Goal: Information Seeking & Learning: Learn about a topic

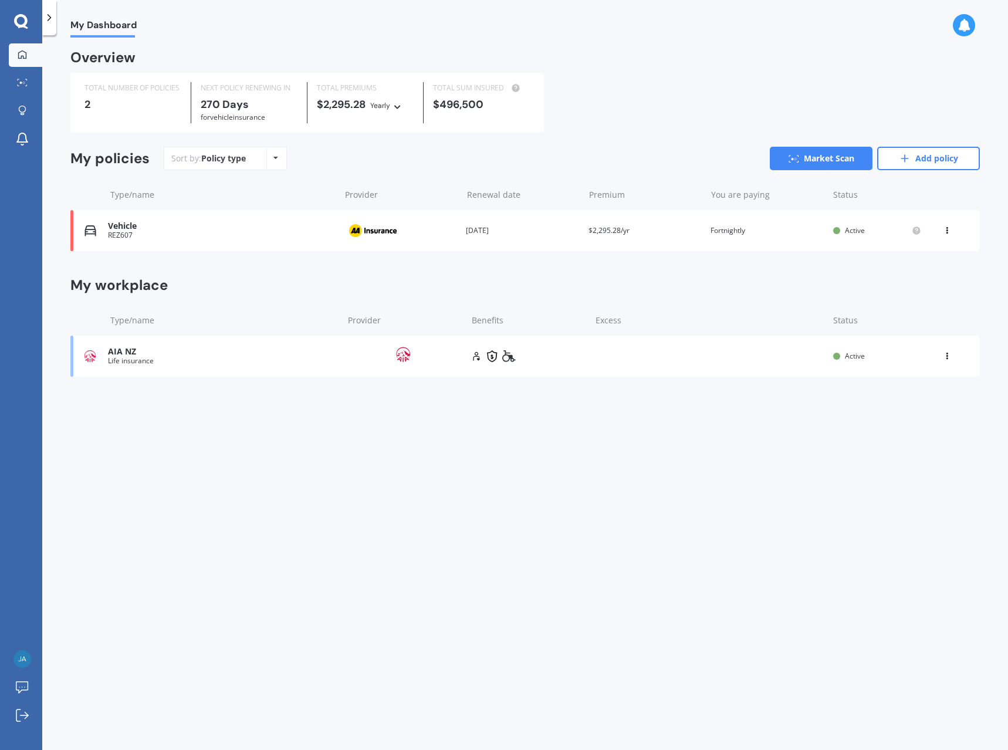
click at [944, 357] on icon at bounding box center [947, 353] width 8 height 7
click at [921, 403] on div "Delete" at bounding box center [921, 401] width 116 height 23
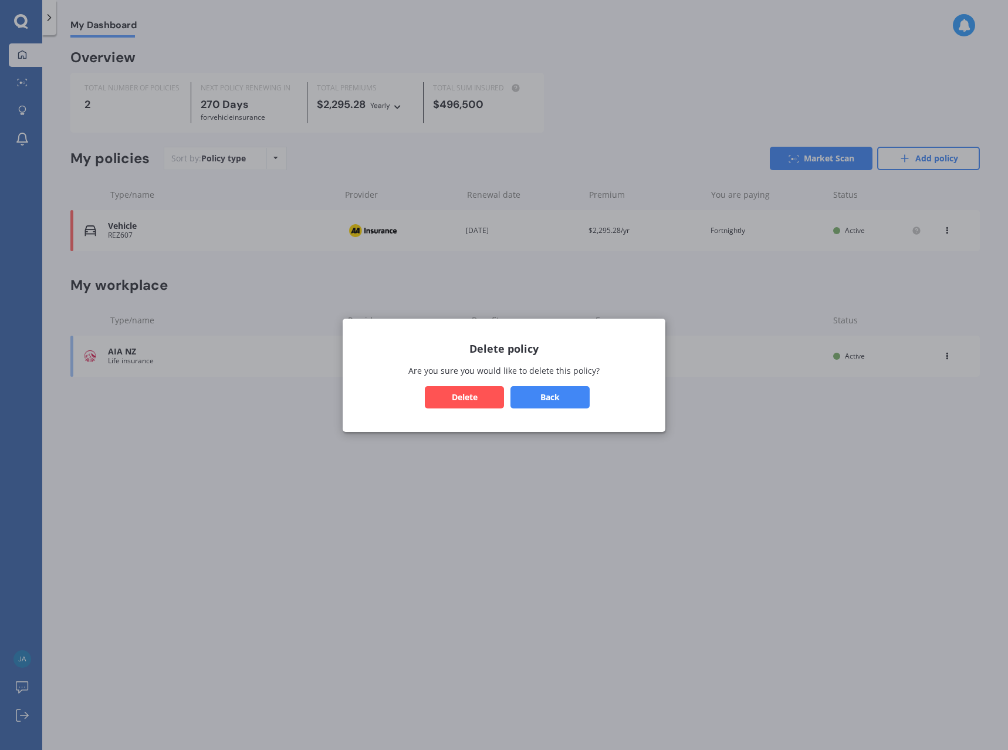
click at [499, 403] on button "Delete" at bounding box center [464, 397] width 79 height 22
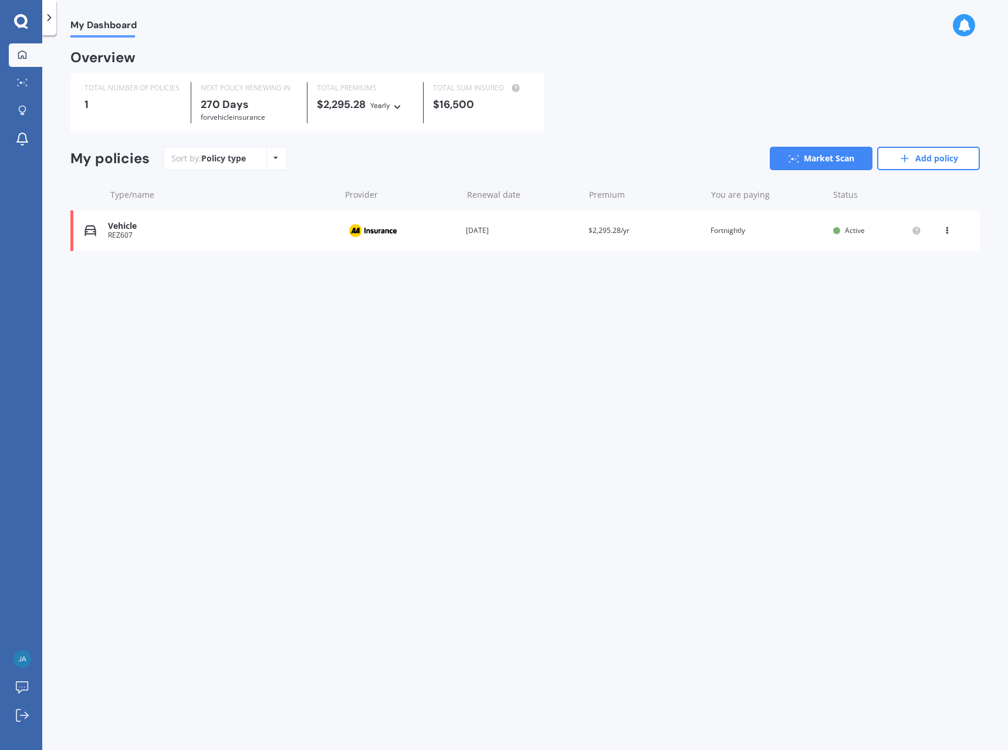
click at [44, 27] on div at bounding box center [49, 17] width 14 height 35
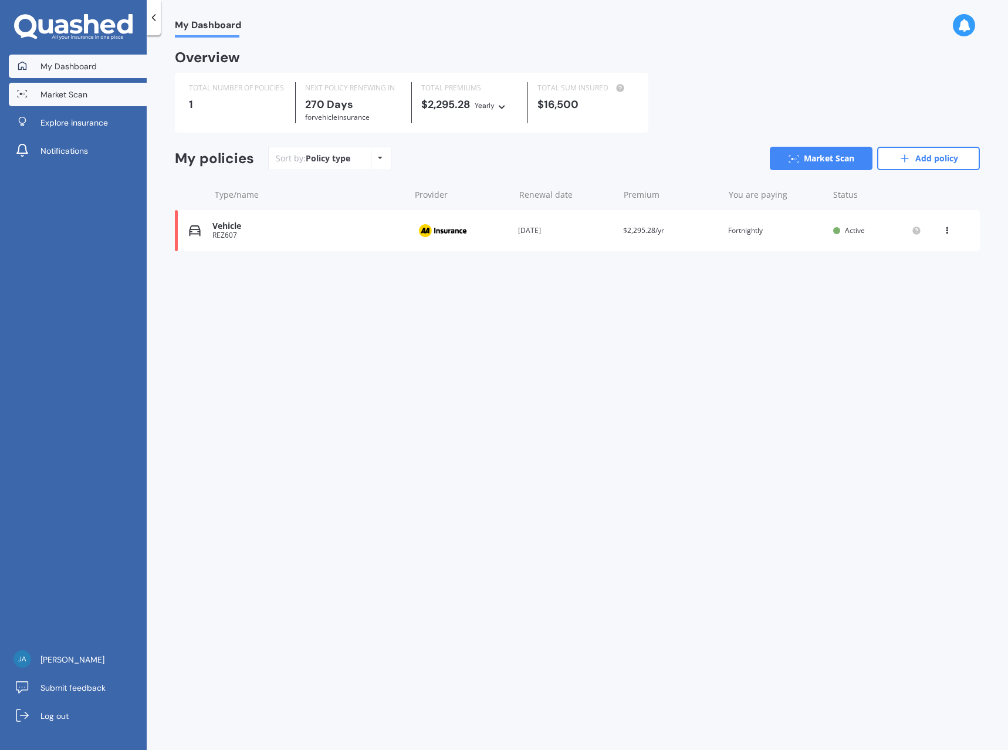
click at [91, 93] on link "Market Scan" at bounding box center [78, 94] width 138 height 23
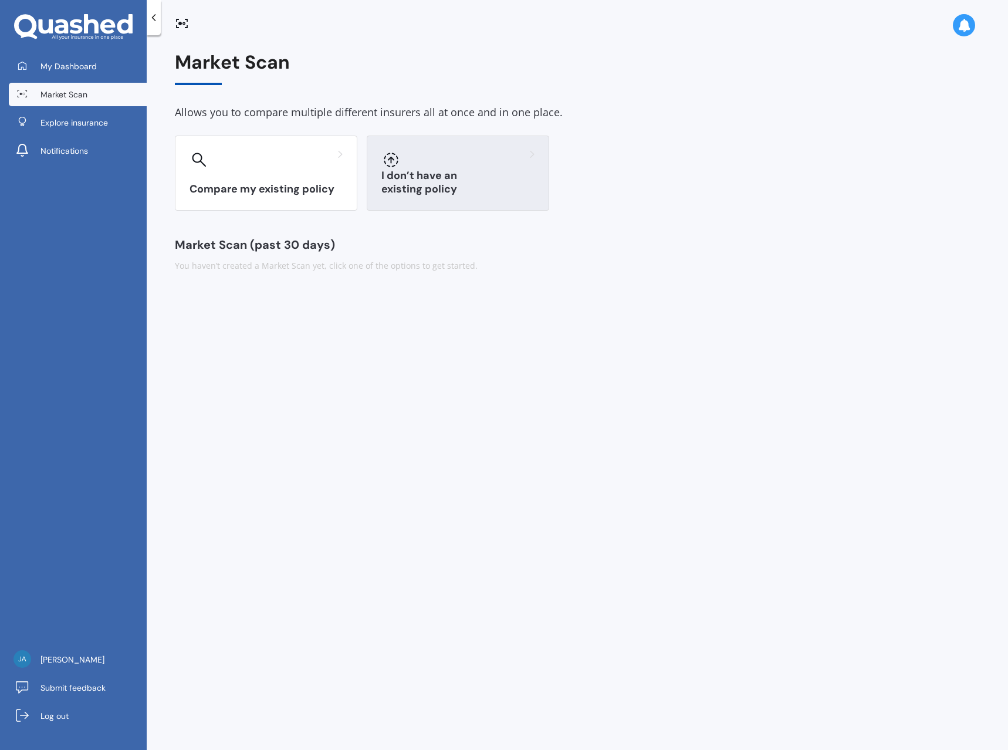
click at [456, 180] on div "I don’t have an existing policy" at bounding box center [458, 173] width 183 height 75
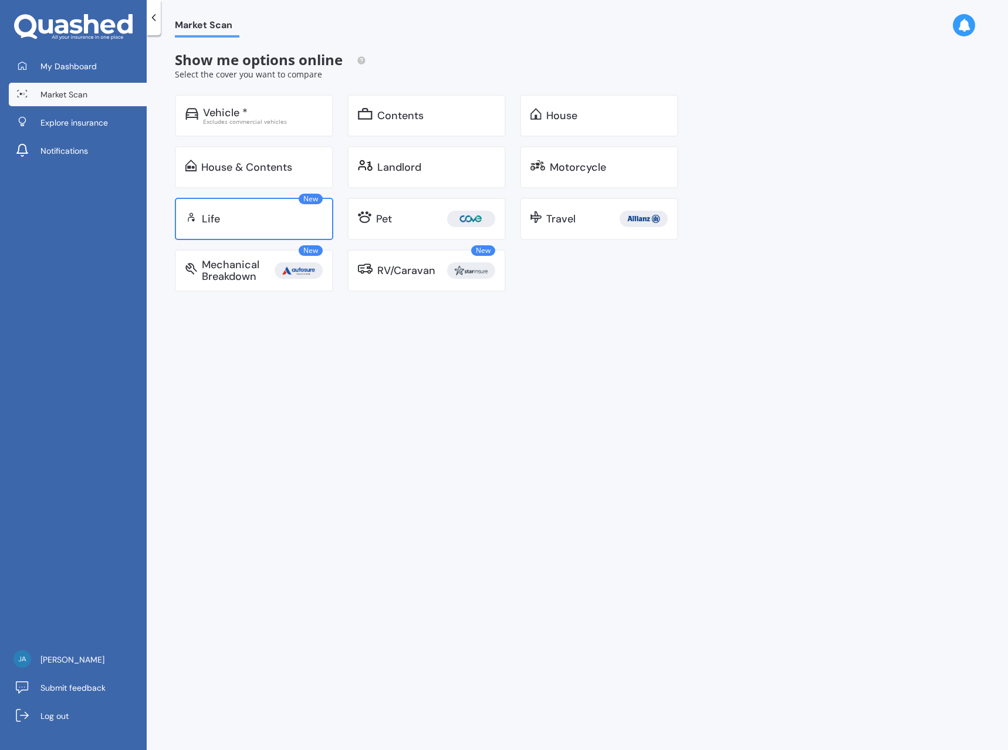
click at [235, 219] on div "Life" at bounding box center [262, 219] width 121 height 12
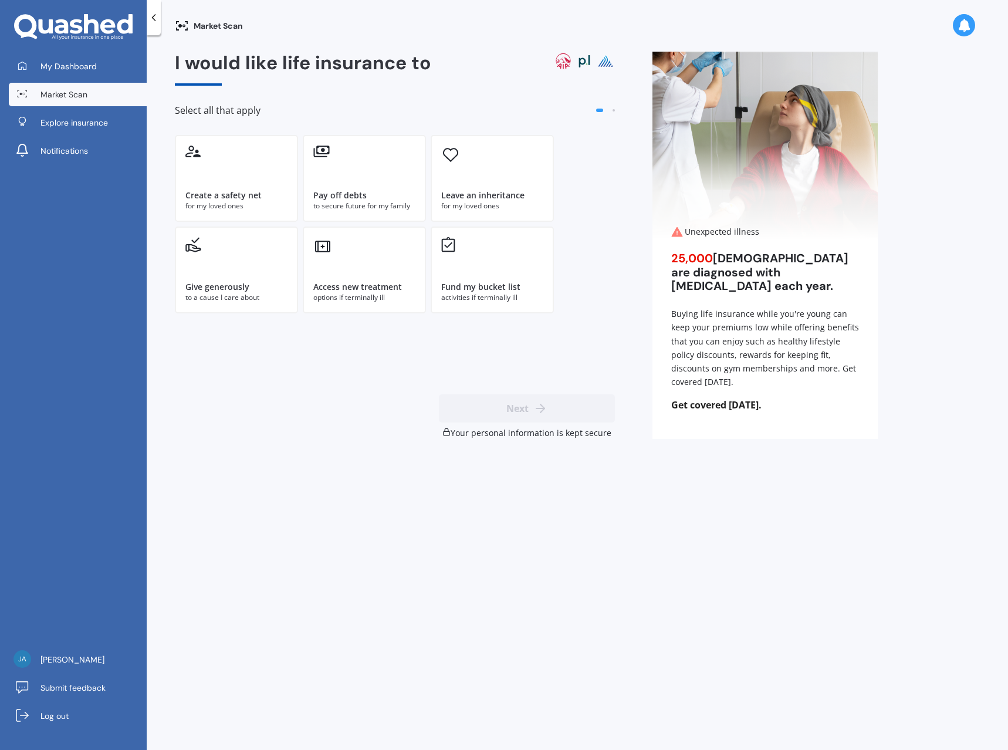
click at [101, 93] on link "Market Scan" at bounding box center [78, 94] width 138 height 23
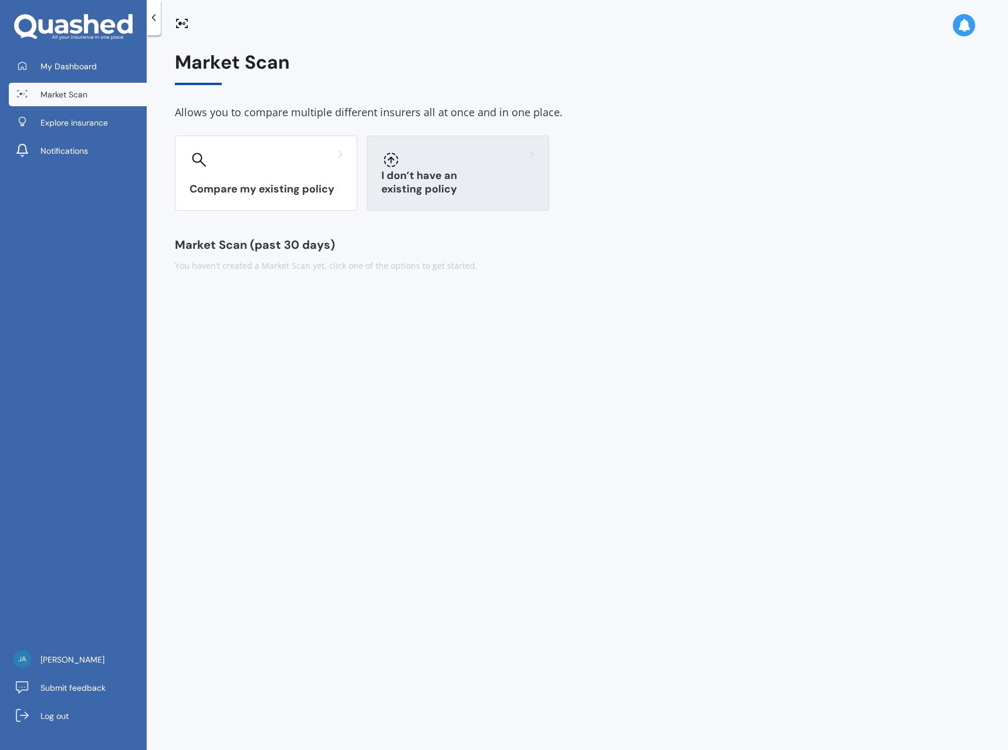
click at [495, 183] on h3 "I don’t have an existing policy" at bounding box center [457, 182] width 153 height 27
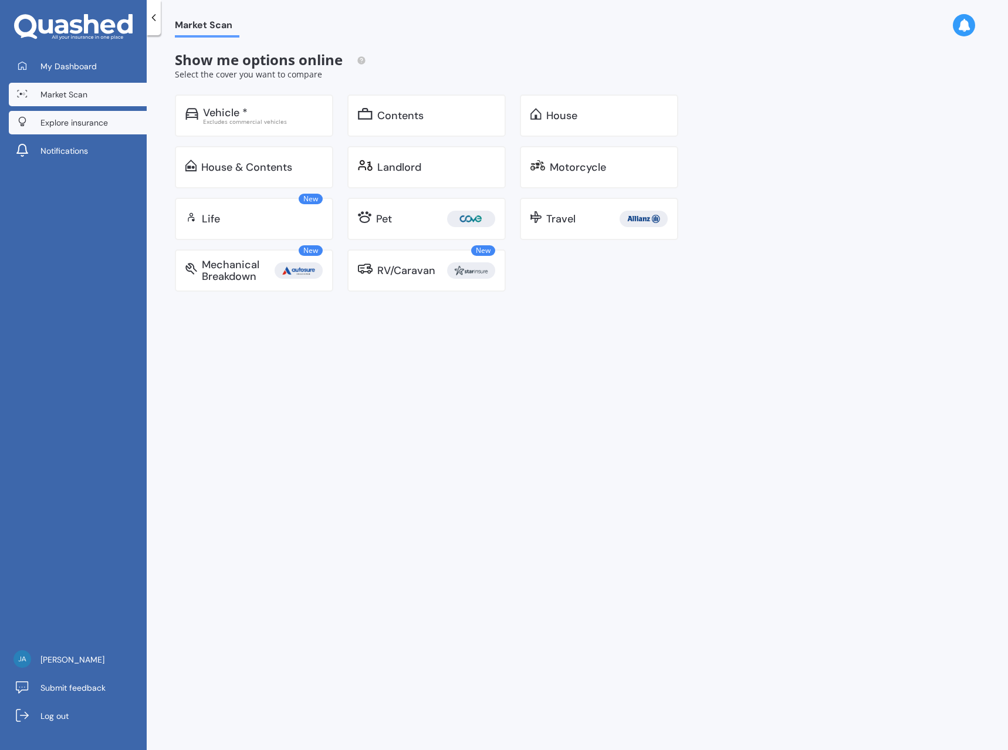
click at [57, 124] on span "Explore insurance" at bounding box center [73, 123] width 67 height 12
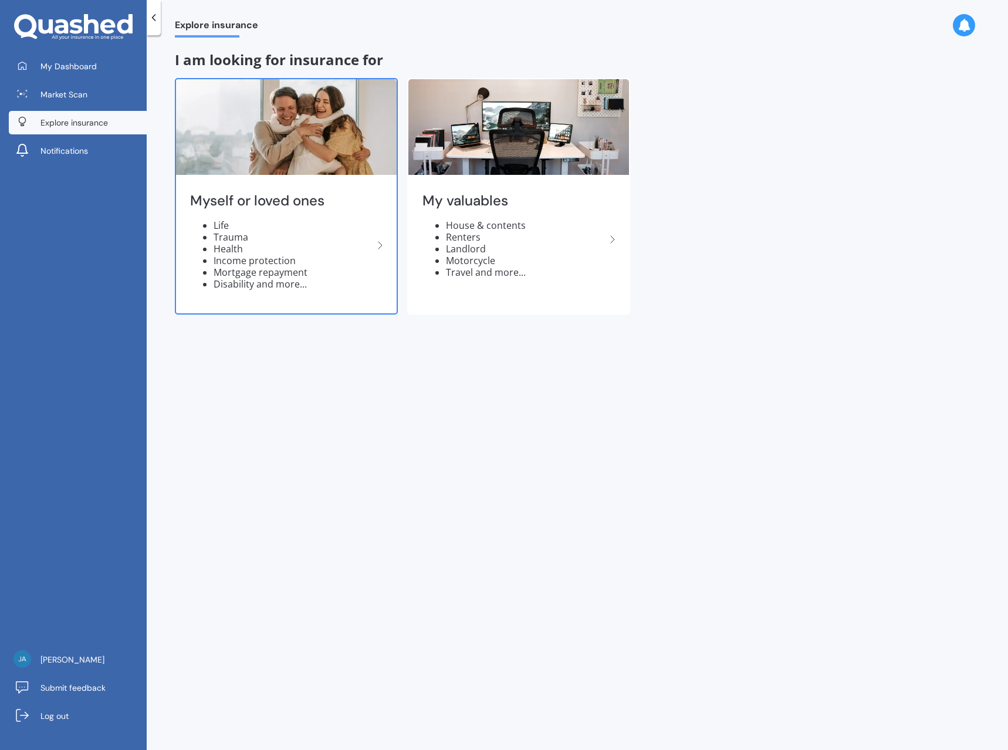
click at [371, 248] on li "Health" at bounding box center [294, 249] width 160 height 12
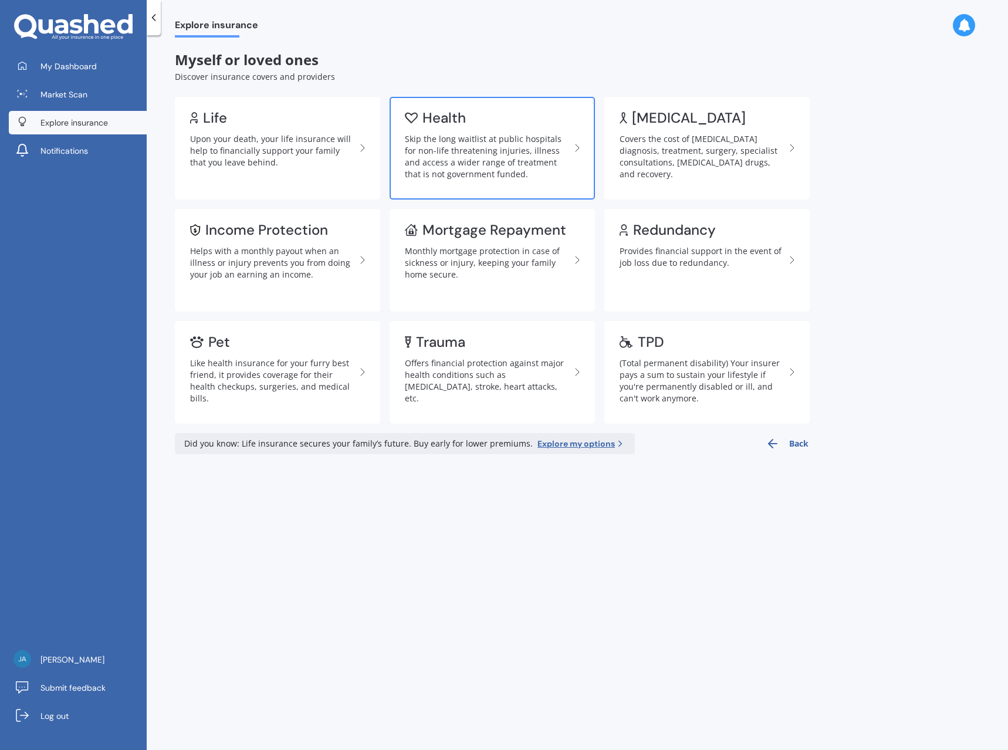
click at [486, 118] on div "Health" at bounding box center [487, 118] width 165 height 12
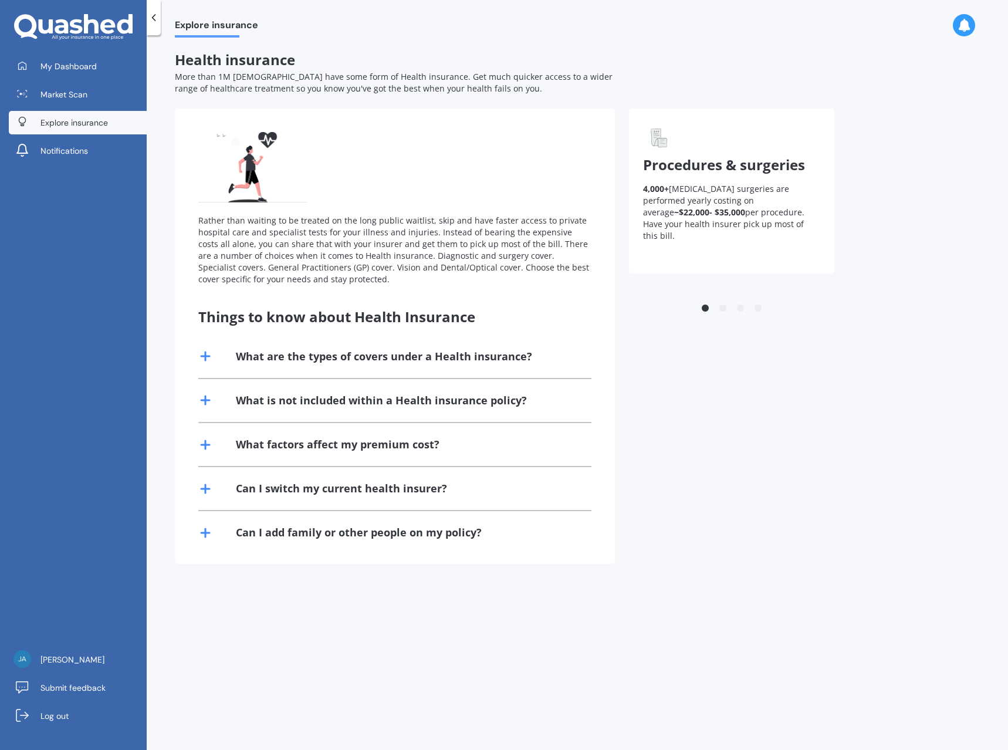
click at [223, 354] on div "What are the types of covers under a Health insurance?" at bounding box center [394, 356] width 393 height 43
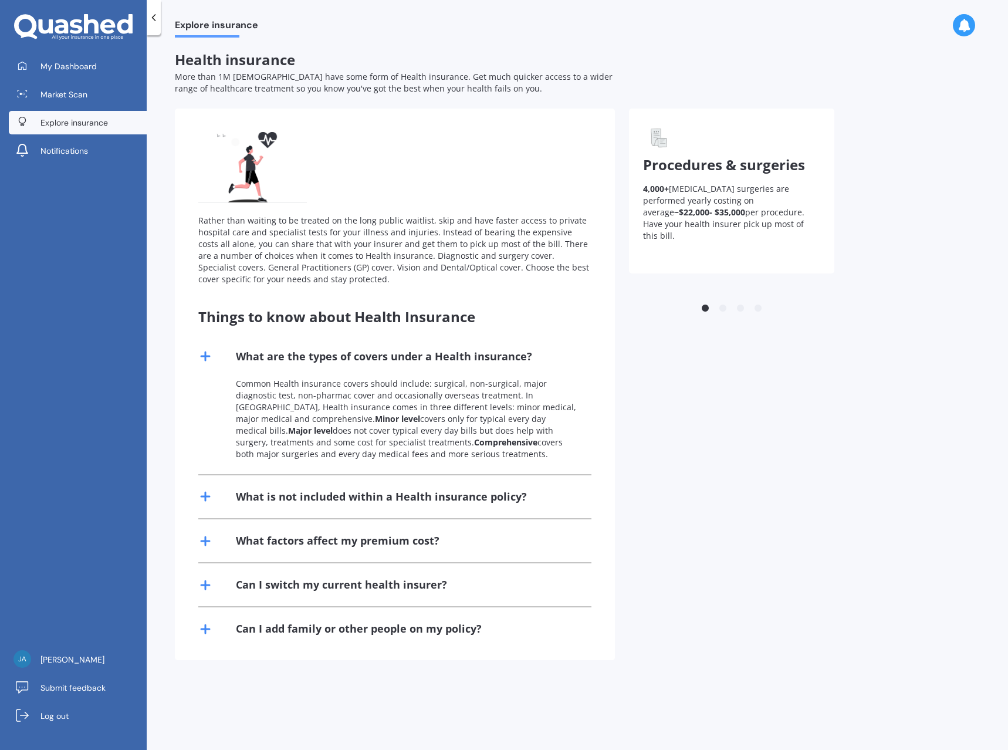
click at [215, 356] on div "What are the types of covers under a Health insurance?" at bounding box center [394, 356] width 393 height 43
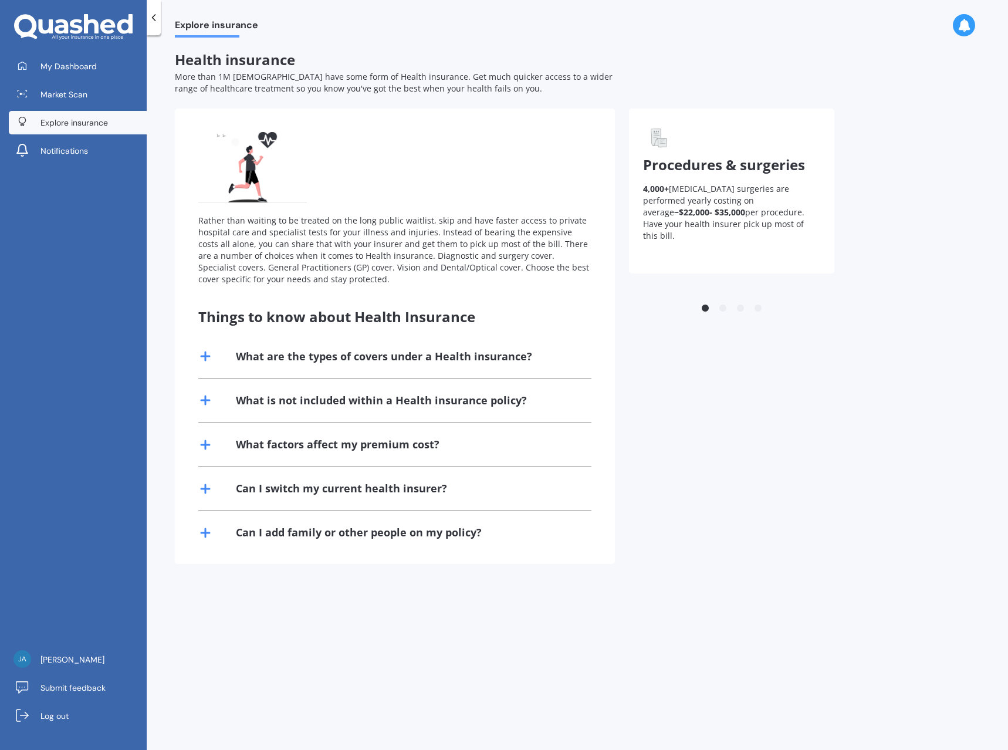
click at [217, 406] on div "What is not included within a Health insurance policy?" at bounding box center [394, 400] width 393 height 43
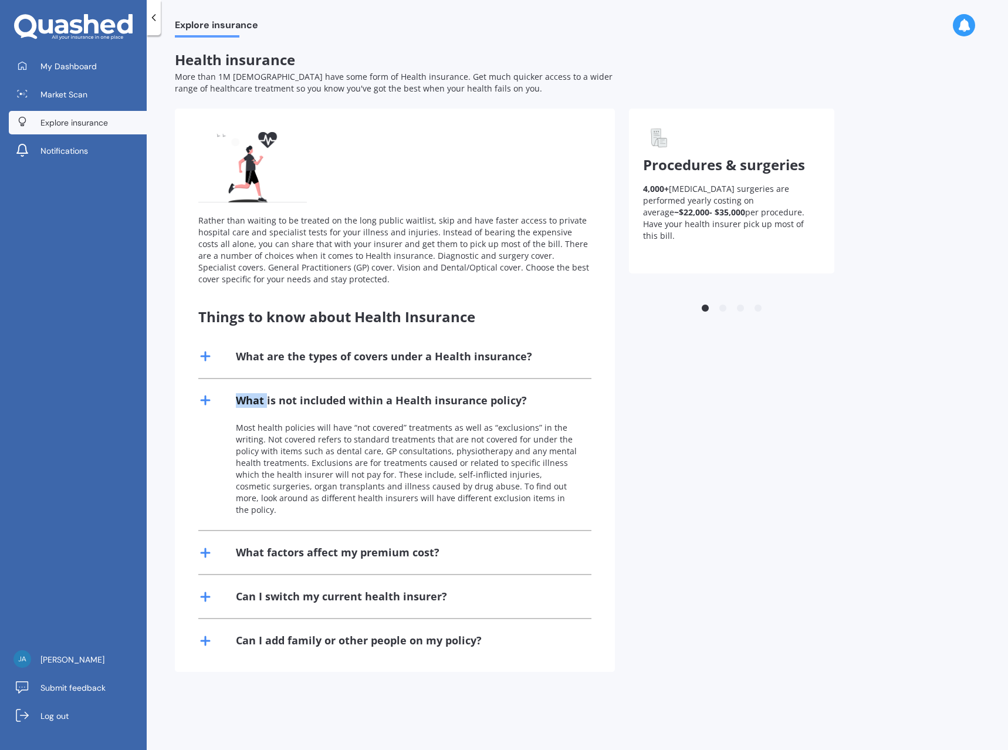
click at [217, 406] on div "What is not included within a Health insurance policy?" at bounding box center [394, 400] width 393 height 43
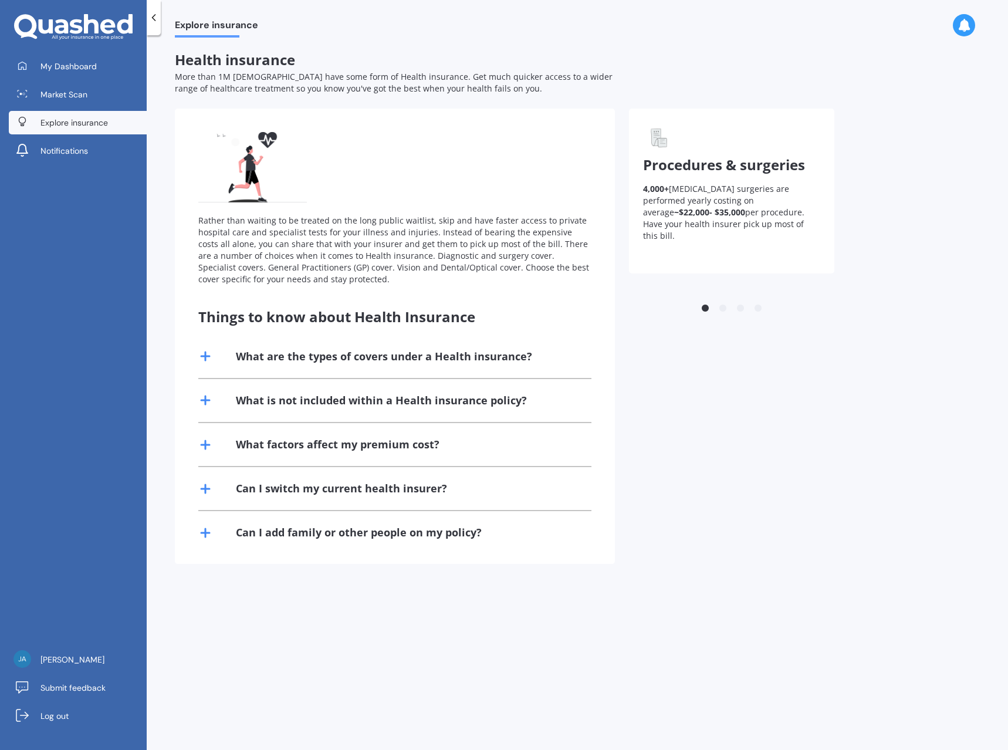
click at [217, 454] on div "What factors affect my premium cost?" at bounding box center [394, 444] width 393 height 43
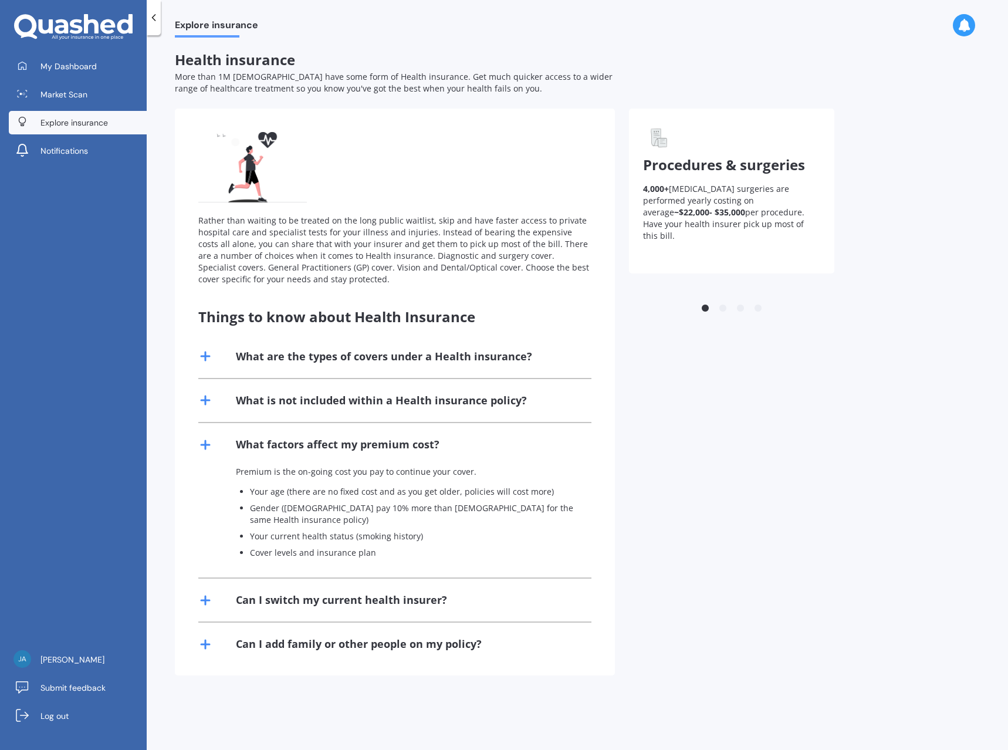
click at [217, 454] on div "What factors affect my premium cost?" at bounding box center [394, 444] width 393 height 43
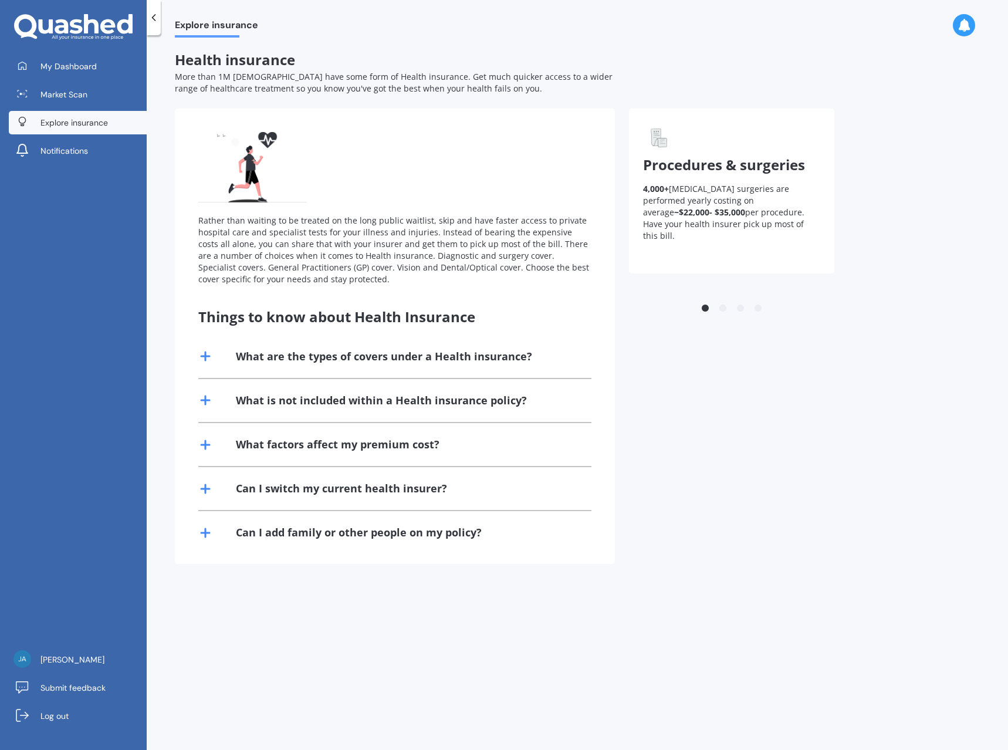
click at [221, 490] on div "Can I switch my current health insurer?" at bounding box center [394, 488] width 393 height 43
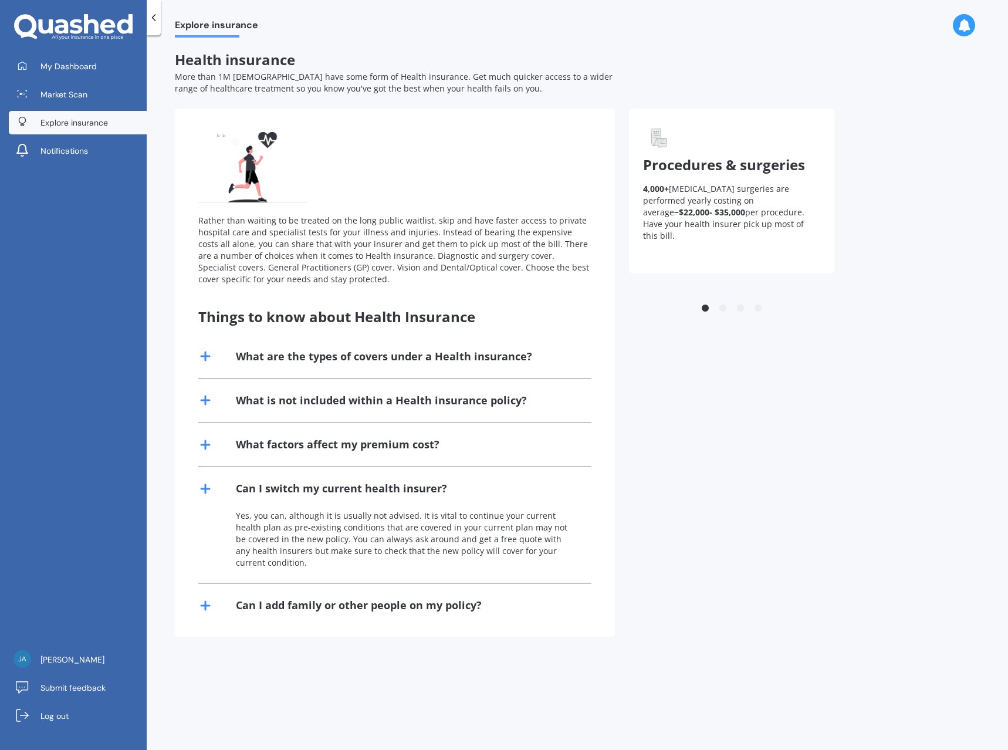
click at [221, 490] on div "Can I switch my current health insurer?" at bounding box center [394, 488] width 393 height 43
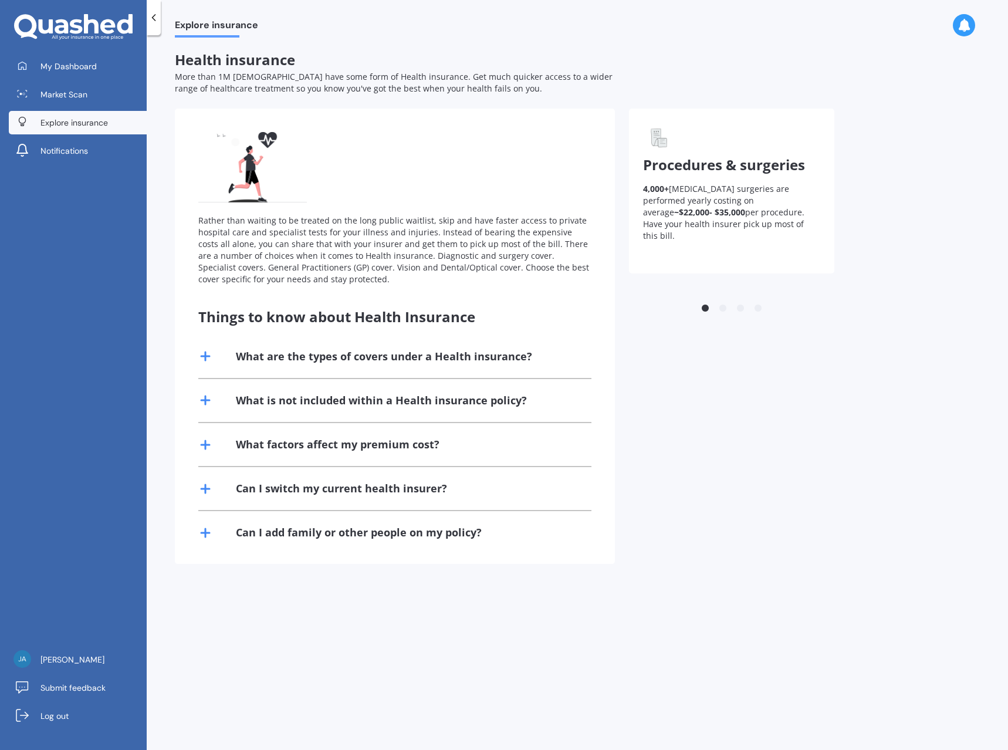
click at [227, 532] on div "Can I add family or other people on my policy?" at bounding box center [394, 532] width 393 height 43
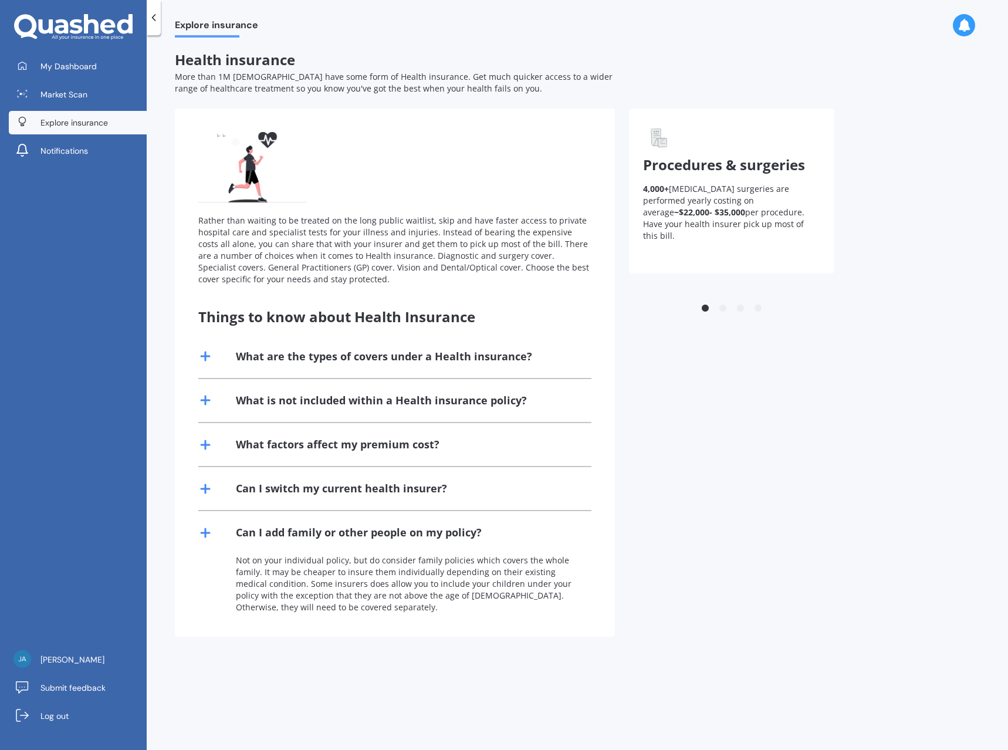
click at [227, 532] on div "Can I add family or other people on my policy?" at bounding box center [394, 532] width 393 height 43
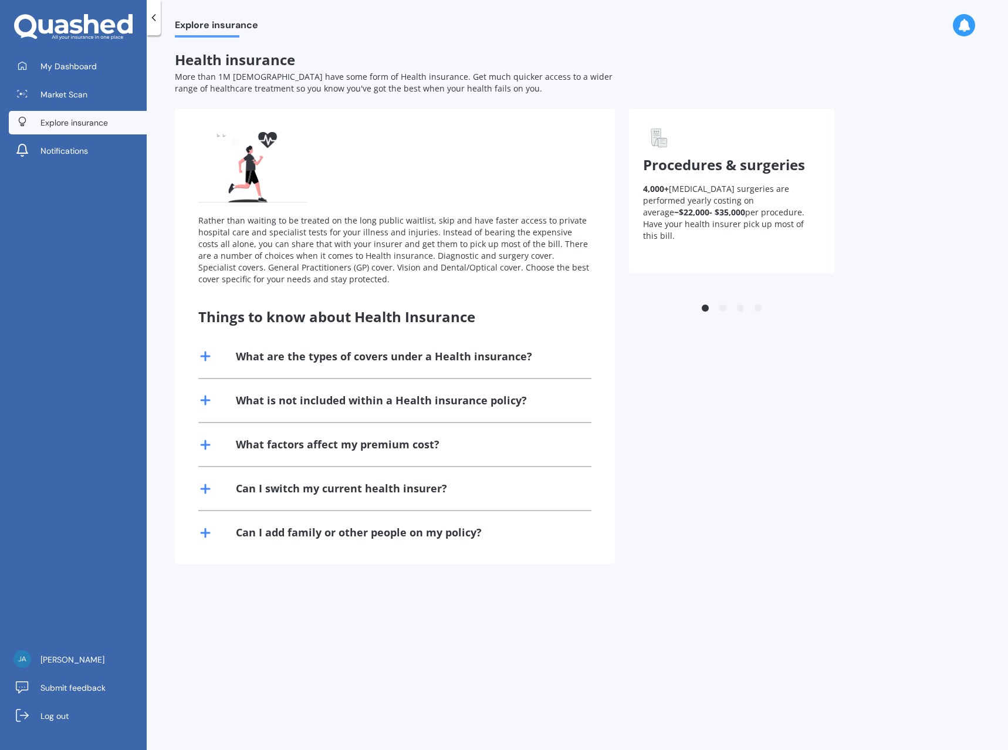
click at [724, 309] on button "2" at bounding box center [723, 309] width 12 height 12
click at [738, 310] on button "3" at bounding box center [741, 309] width 12 height 12
click at [754, 309] on button "4" at bounding box center [758, 309] width 12 height 12
click at [309, 87] on span "More than 1M [DEMOGRAPHIC_DATA] have some form of Health insurance. Get much qu…" at bounding box center [394, 82] width 438 height 23
